Goal: Find specific page/section: Find specific page/section

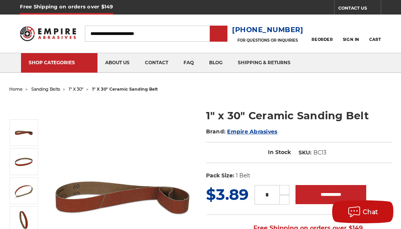
click at [50, 89] on span "sanding belts" at bounding box center [45, 88] width 29 height 5
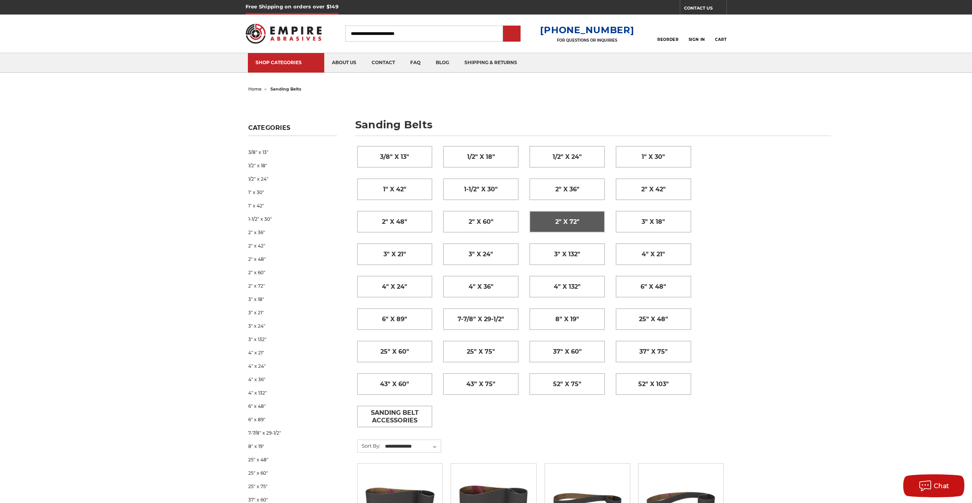
click at [400, 223] on span "2" x 72"" at bounding box center [567, 221] width 24 height 13
